Goal: Complete application form

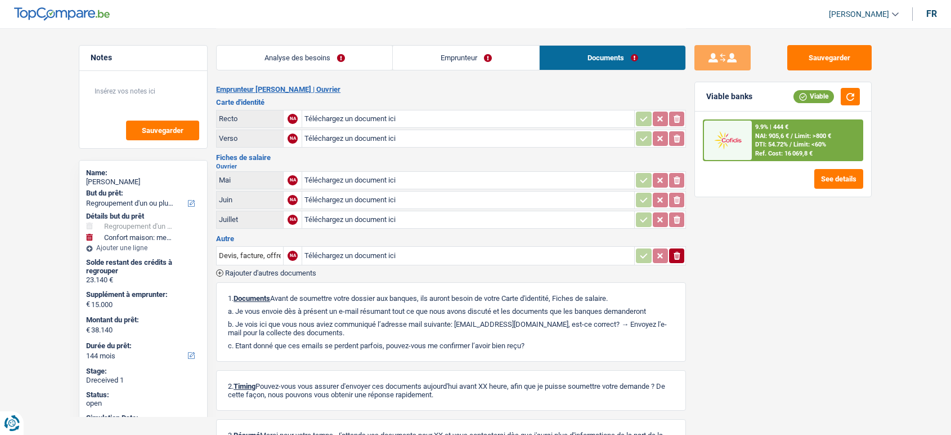
select select "refinancing"
select select "household"
select select "144"
select select "refinancing"
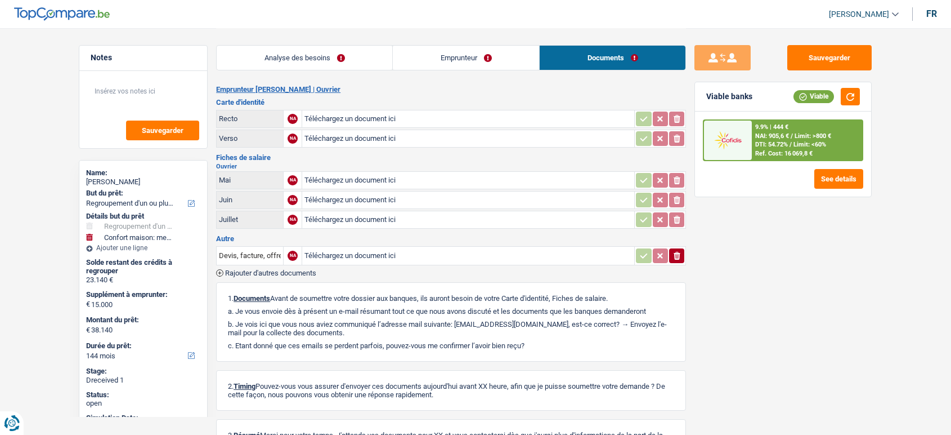
select select "refinancing"
select select "yes"
select select "household"
select select "false"
select select "144"
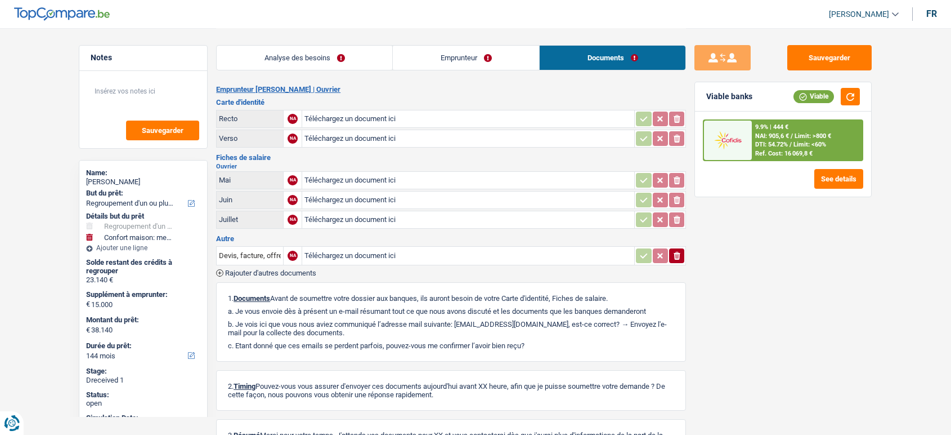
select select "worker"
select select "netSalary"
select select "ownerWithMortgage"
select select "mortgage"
select select "300"
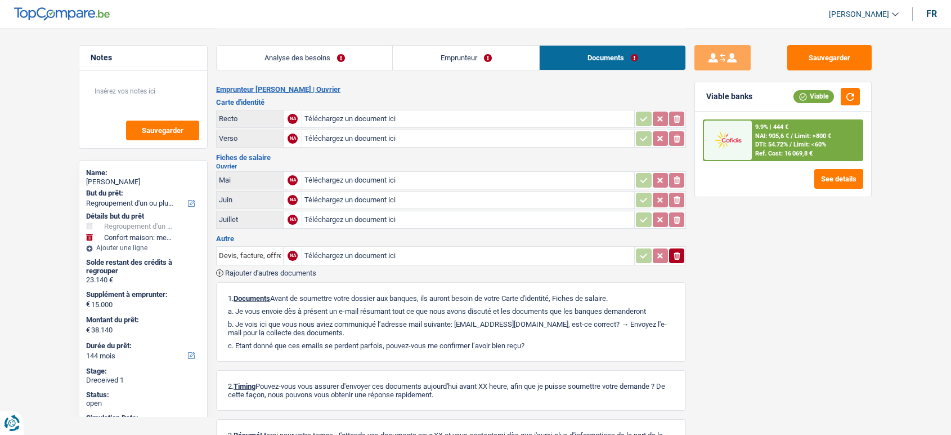
select select "renovationLoan"
select select "84"
select select "personalLoan"
select select "smallWorks"
select select "48"
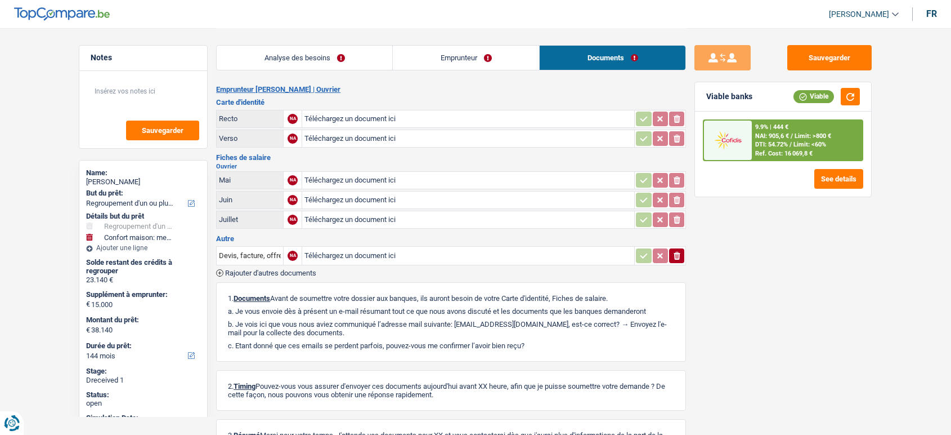
select select "refinancing"
select select "yes"
select select "household"
select select "false"
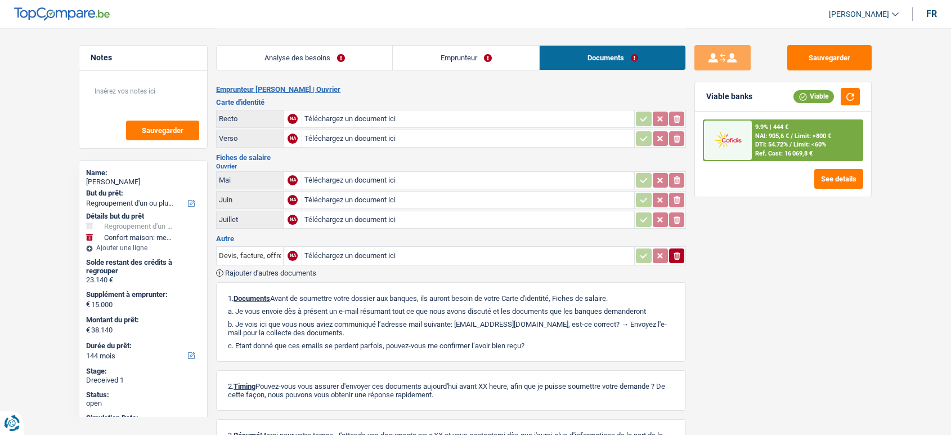
select select "144"
click at [324, 55] on link "Analyse des besoins" at bounding box center [305, 58] width 176 height 24
